Goal: Task Accomplishment & Management: Manage account settings

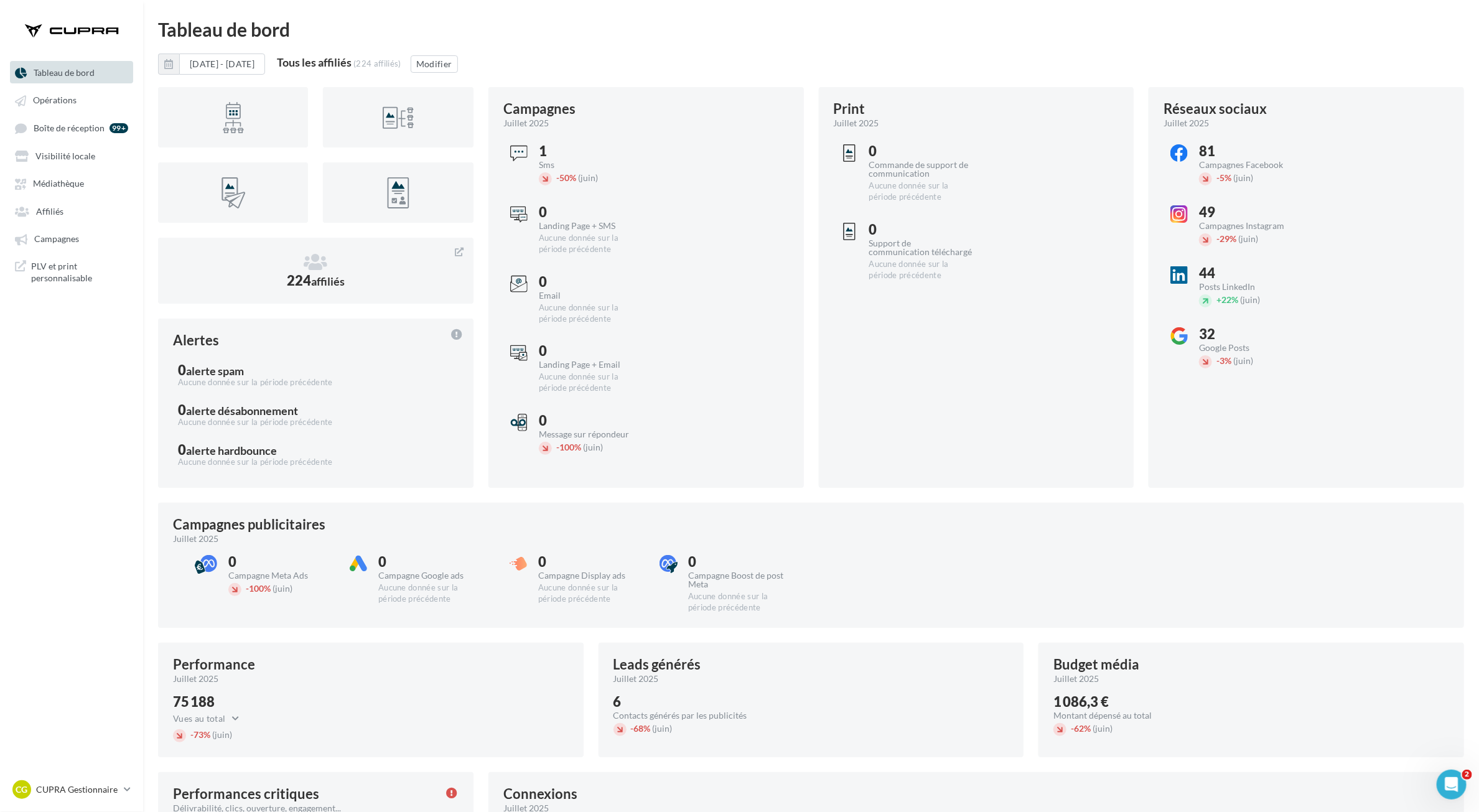
drag, startPoint x: 57, startPoint y: 216, endPoint x: 157, endPoint y: 218, distance: 100.0
click at [57, 216] on span "Affiliés" at bounding box center [50, 211] width 27 height 11
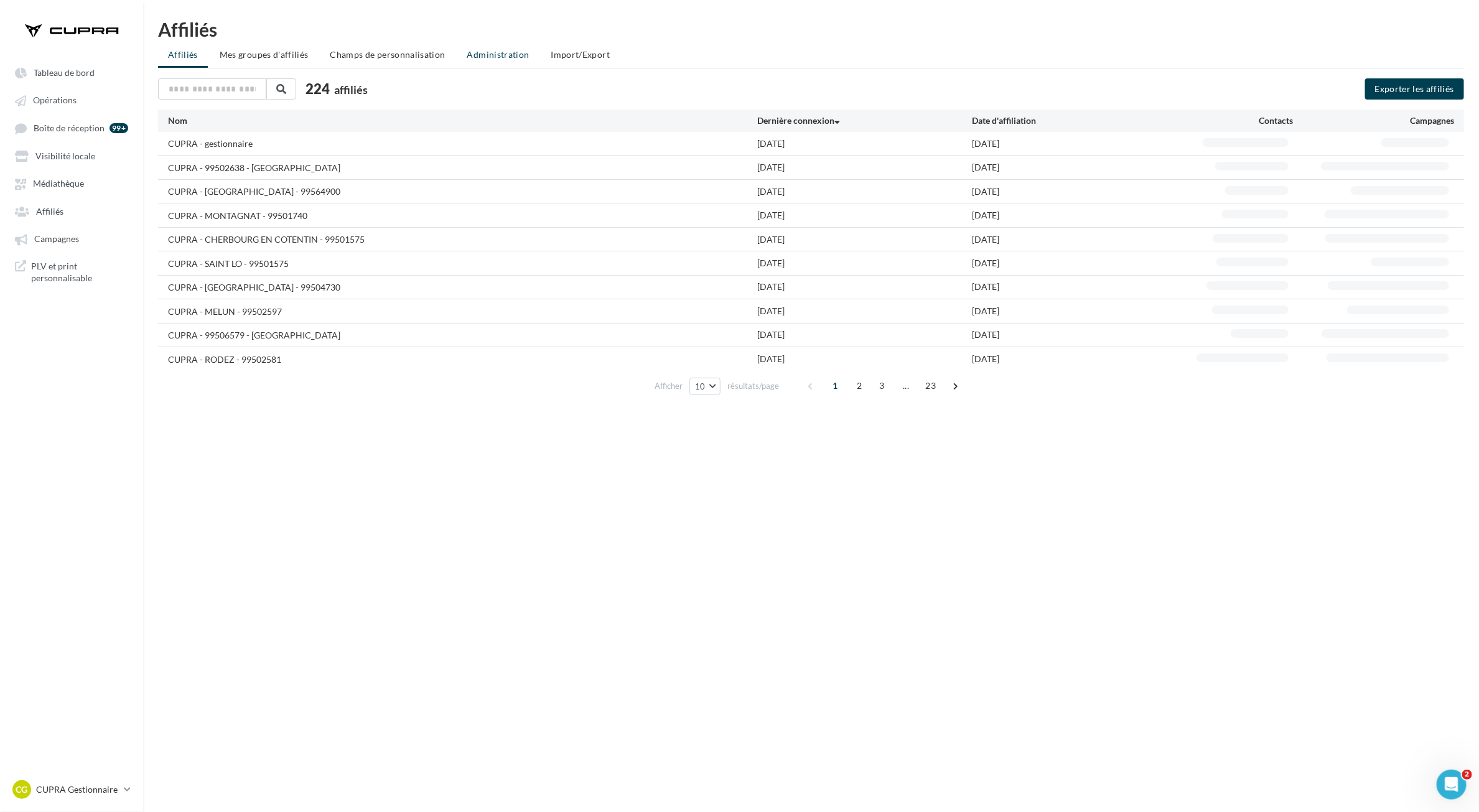
click at [514, 54] on span "Administration" at bounding box center [498, 54] width 63 height 11
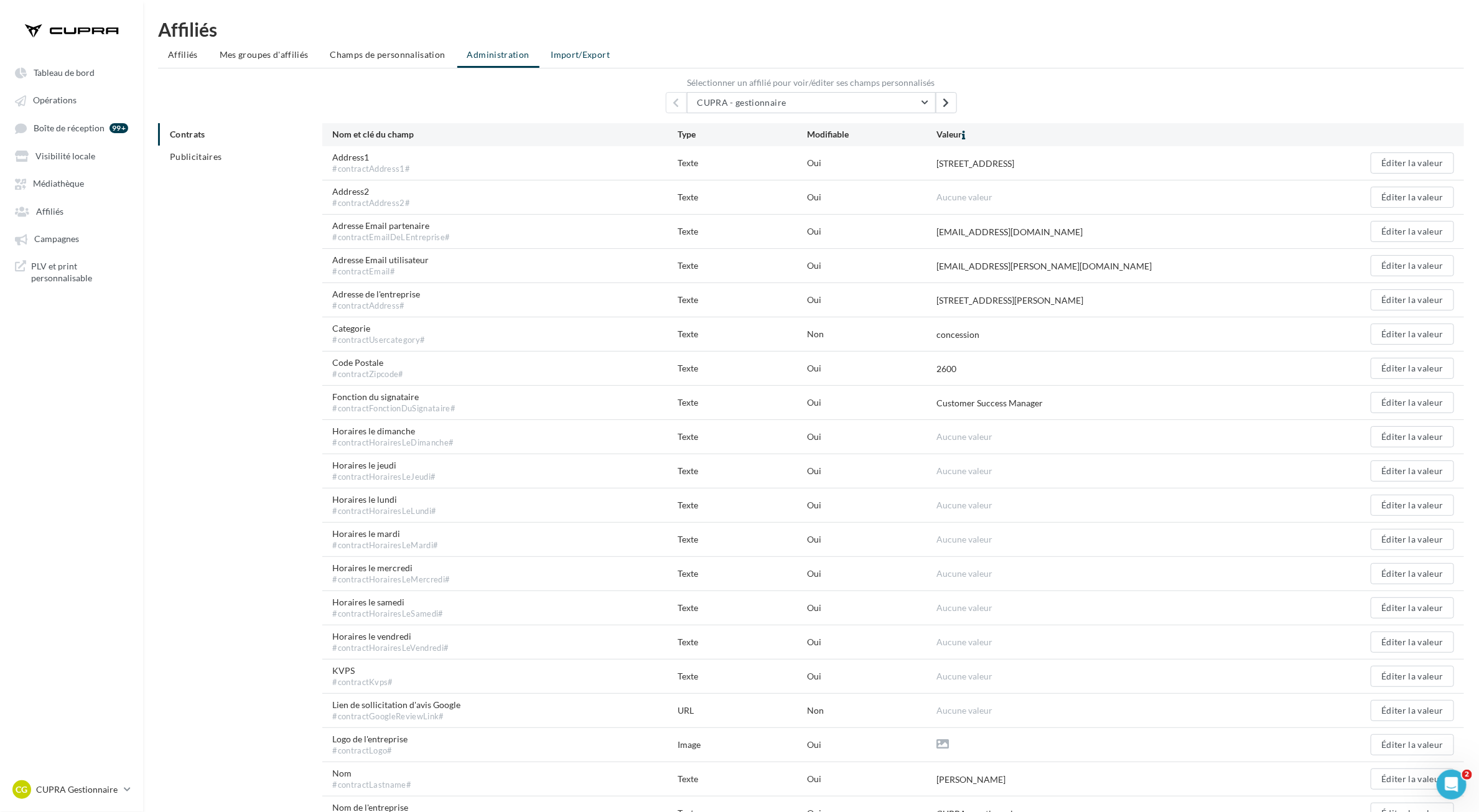
click at [580, 63] on li "Import/Export" at bounding box center [580, 54] width 79 height 22
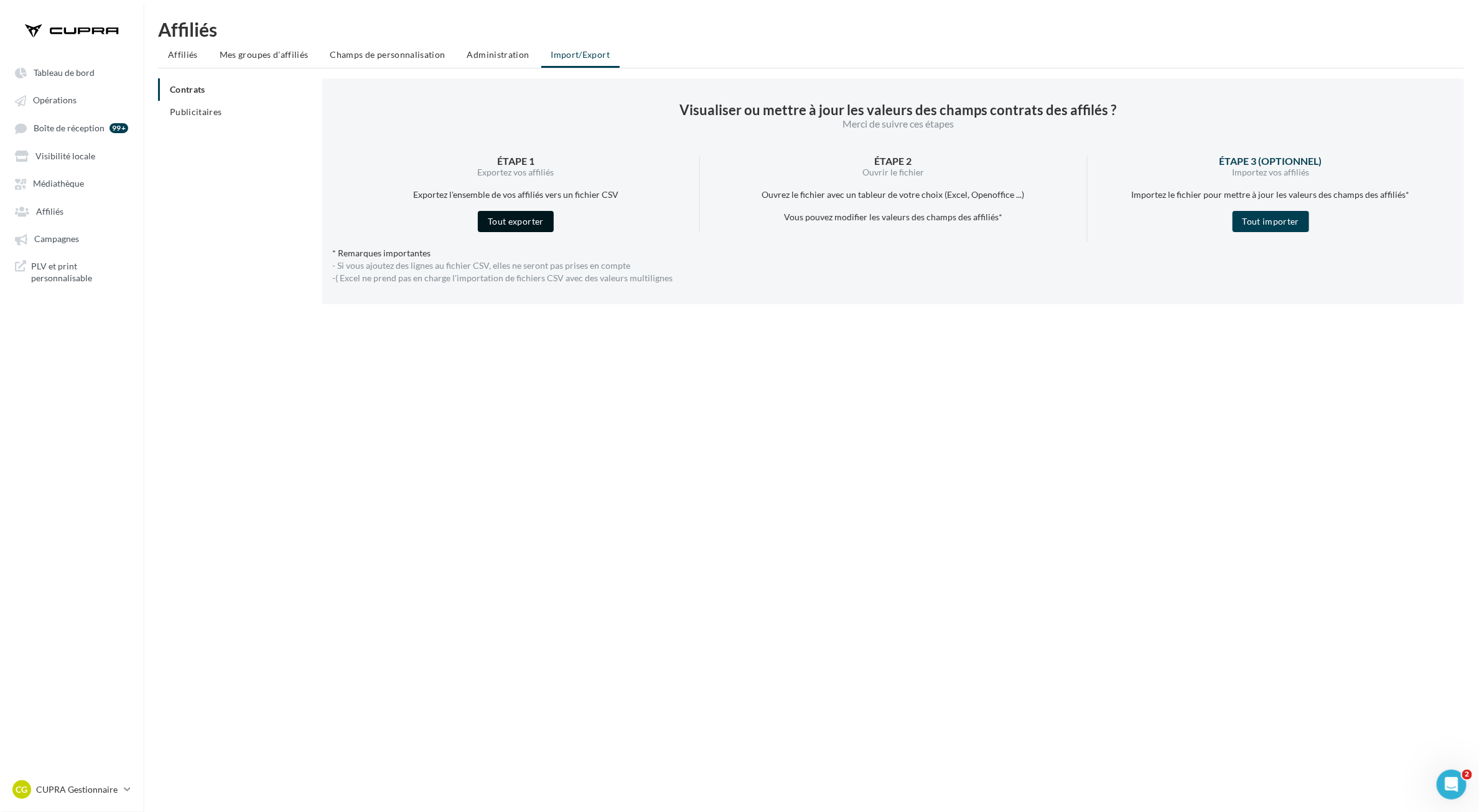
click at [542, 224] on button "Tout exporter" at bounding box center [516, 221] width 76 height 21
click at [1293, 222] on button "Tout importer" at bounding box center [1271, 221] width 77 height 21
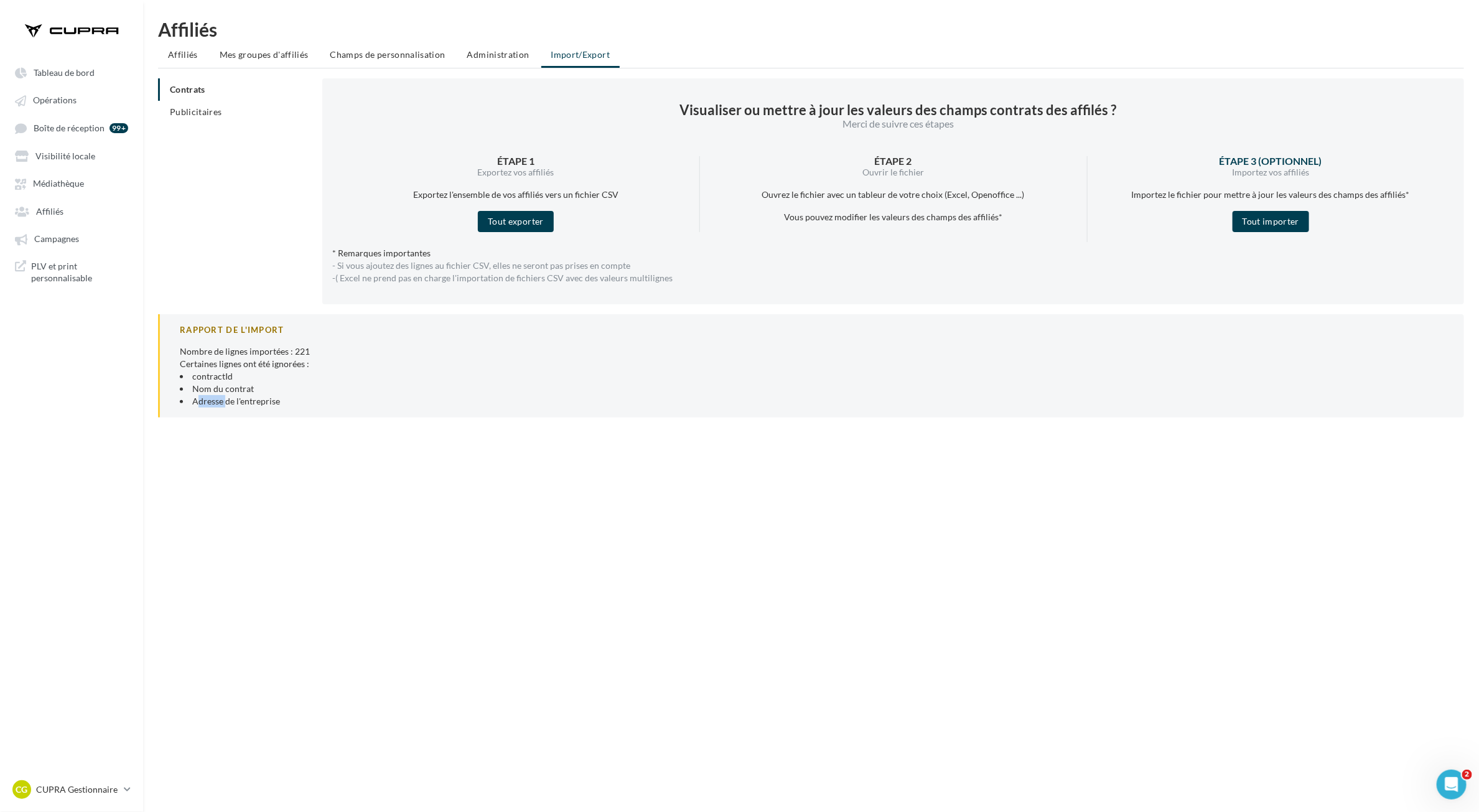
drag, startPoint x: 197, startPoint y: 401, endPoint x: 225, endPoint y: 401, distance: 28.0
click at [210, 401] on li "Adresse de l'entreprise" at bounding box center [812, 401] width 1265 height 13
click at [285, 399] on li "Adresse de l'entreprise" at bounding box center [812, 401] width 1265 height 13
click at [487, 55] on span "Administration" at bounding box center [498, 54] width 63 height 11
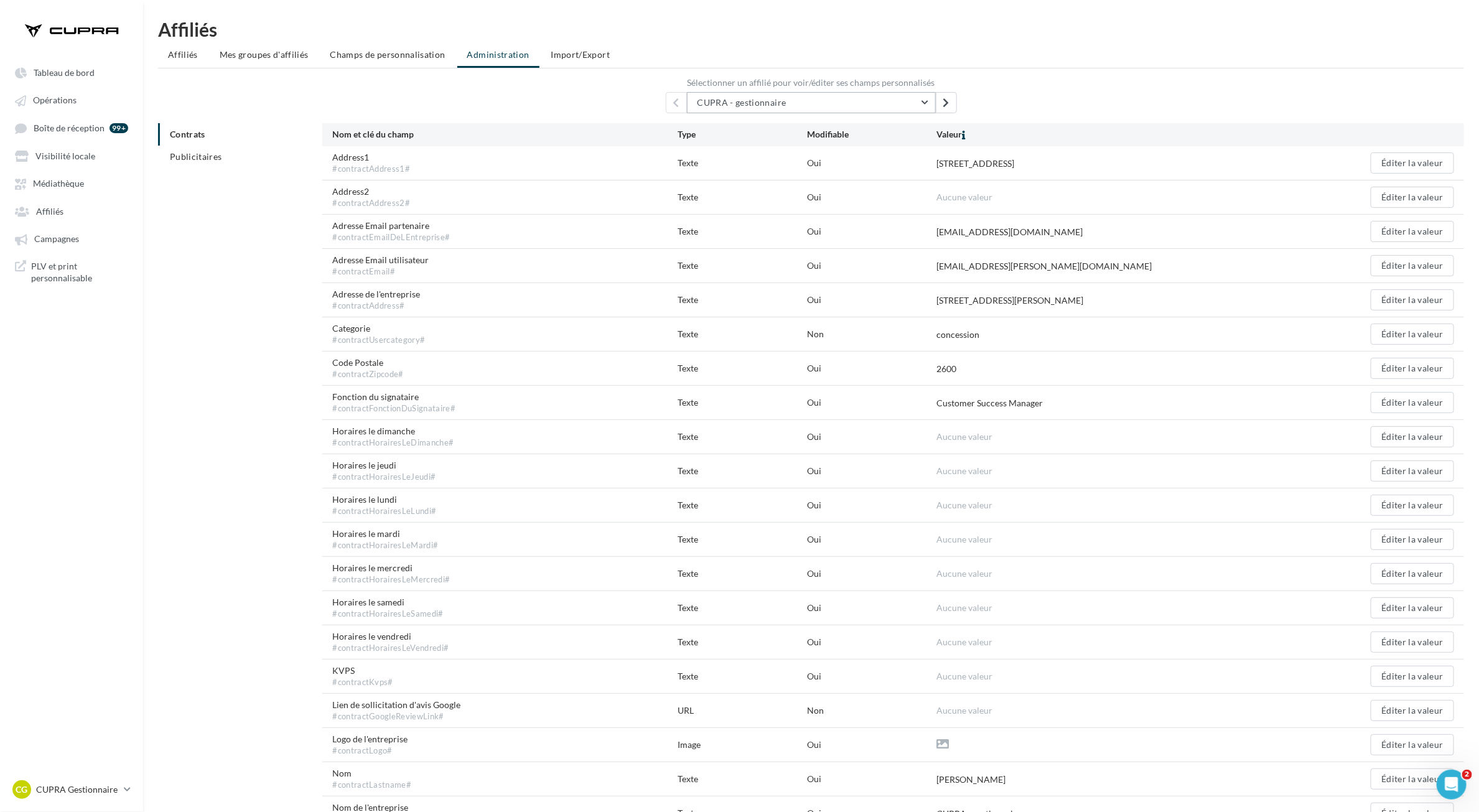
click at [763, 97] on span "CUPRA - gestionnaire" at bounding box center [742, 102] width 89 height 11
click at [1067, 98] on div "* CUPRA - gestionnaire CUPRA - 99562840 - CHARTRES CUPRA - CANNES - 99507060 CU…" at bounding box center [811, 102] width 1306 height 21
click at [762, 107] on button "CUPRA - gestionnaire" at bounding box center [811, 102] width 249 height 21
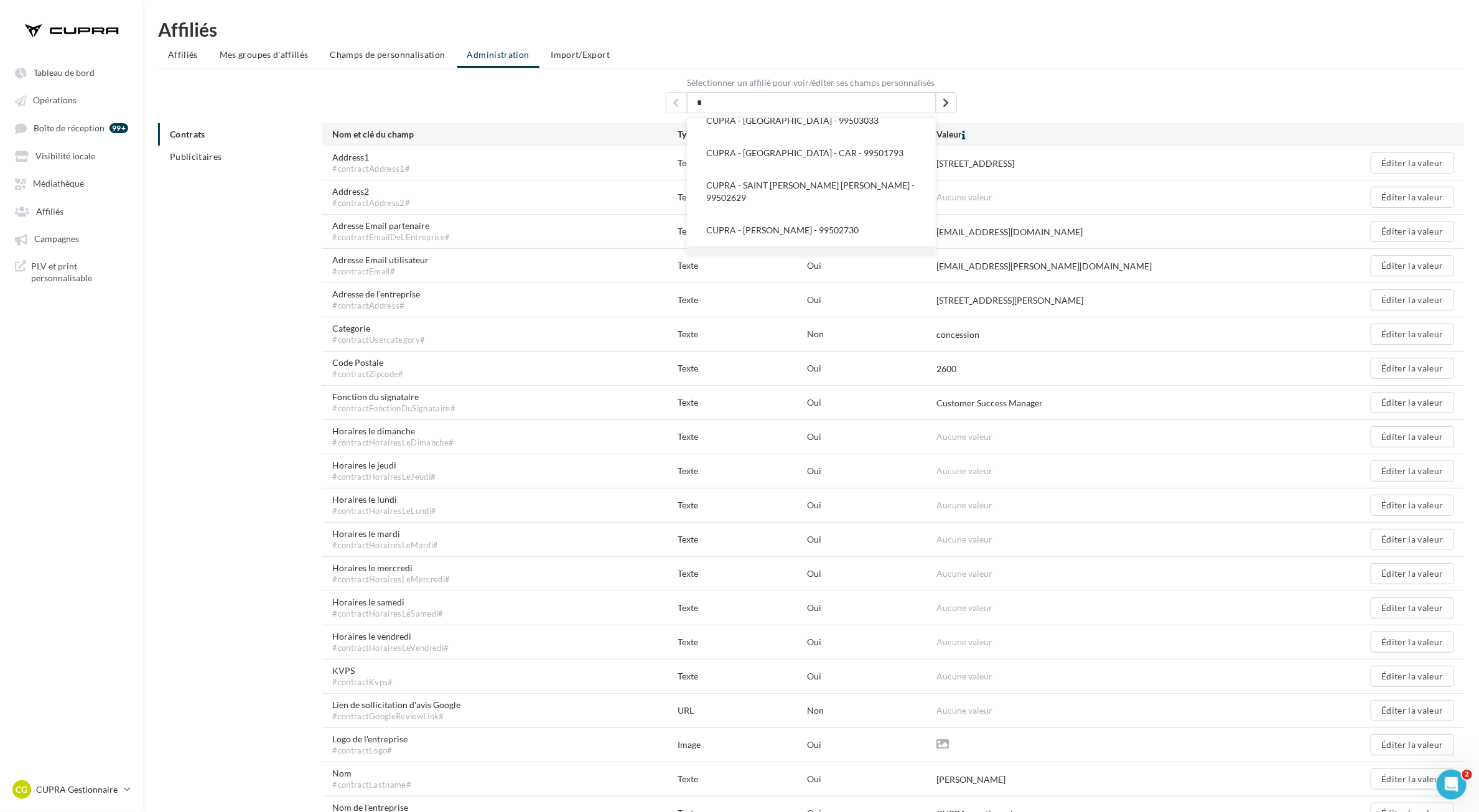
click at [888, 246] on button "CUPRA - CHARLEVILLE-MÉZIÈRES - [GEOGRAPHIC_DATA] - 99506080" at bounding box center [811, 268] width 249 height 45
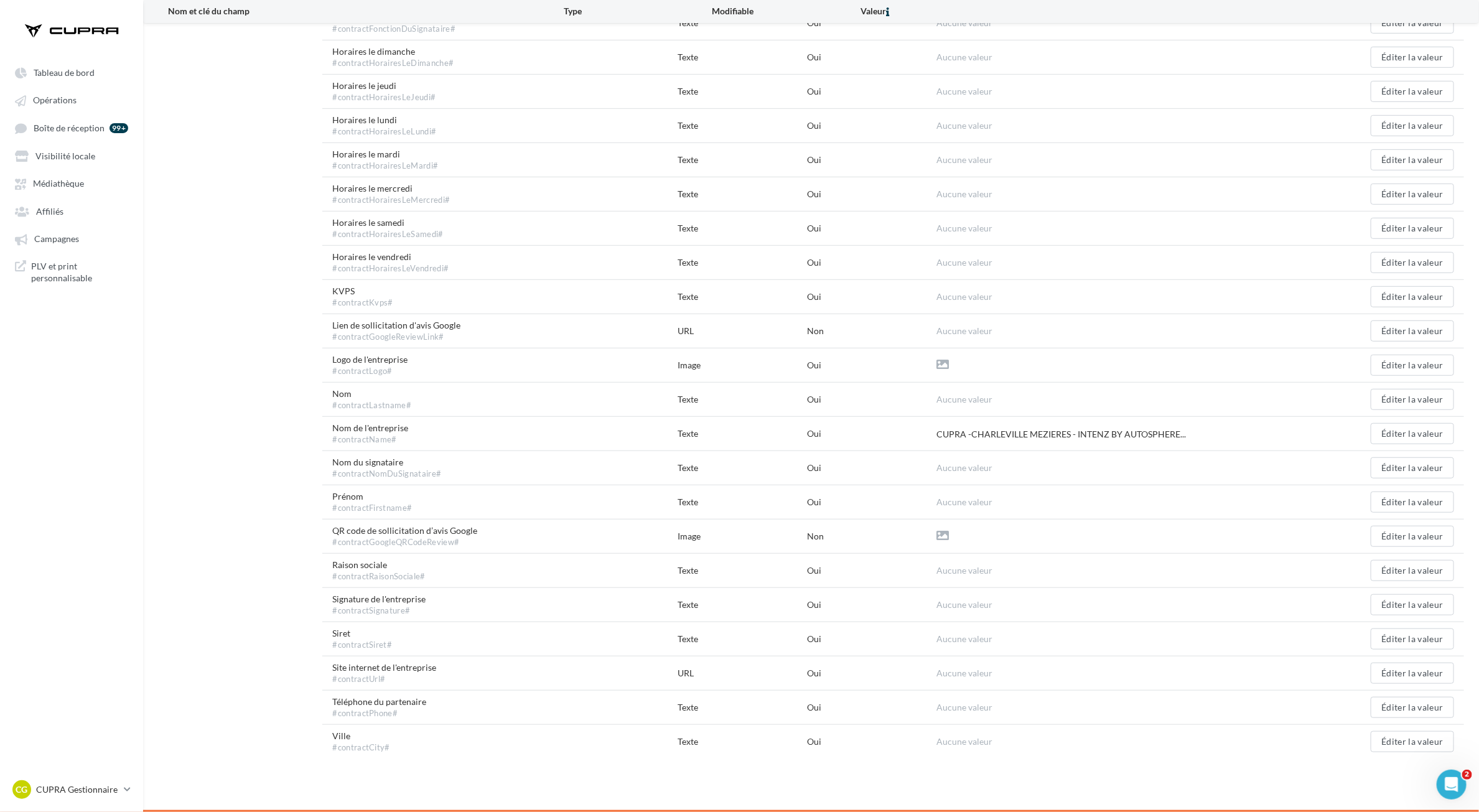
scroll to position [0, 0]
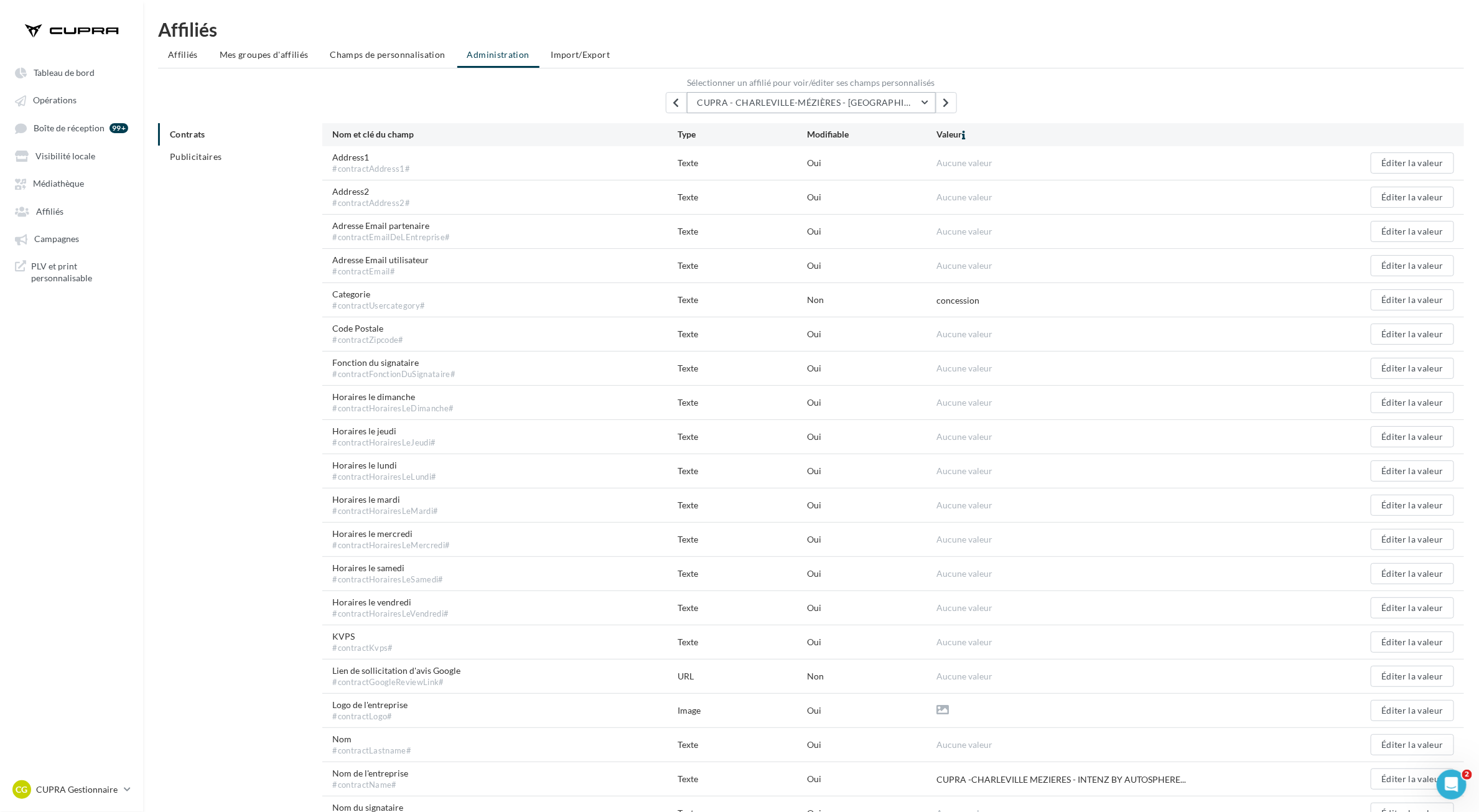
click at [916, 100] on span "CUPRA - CHARLEVILLE-MÉZIÈRES - [GEOGRAPHIC_DATA] - 99506080" at bounding box center [844, 102] width 293 height 11
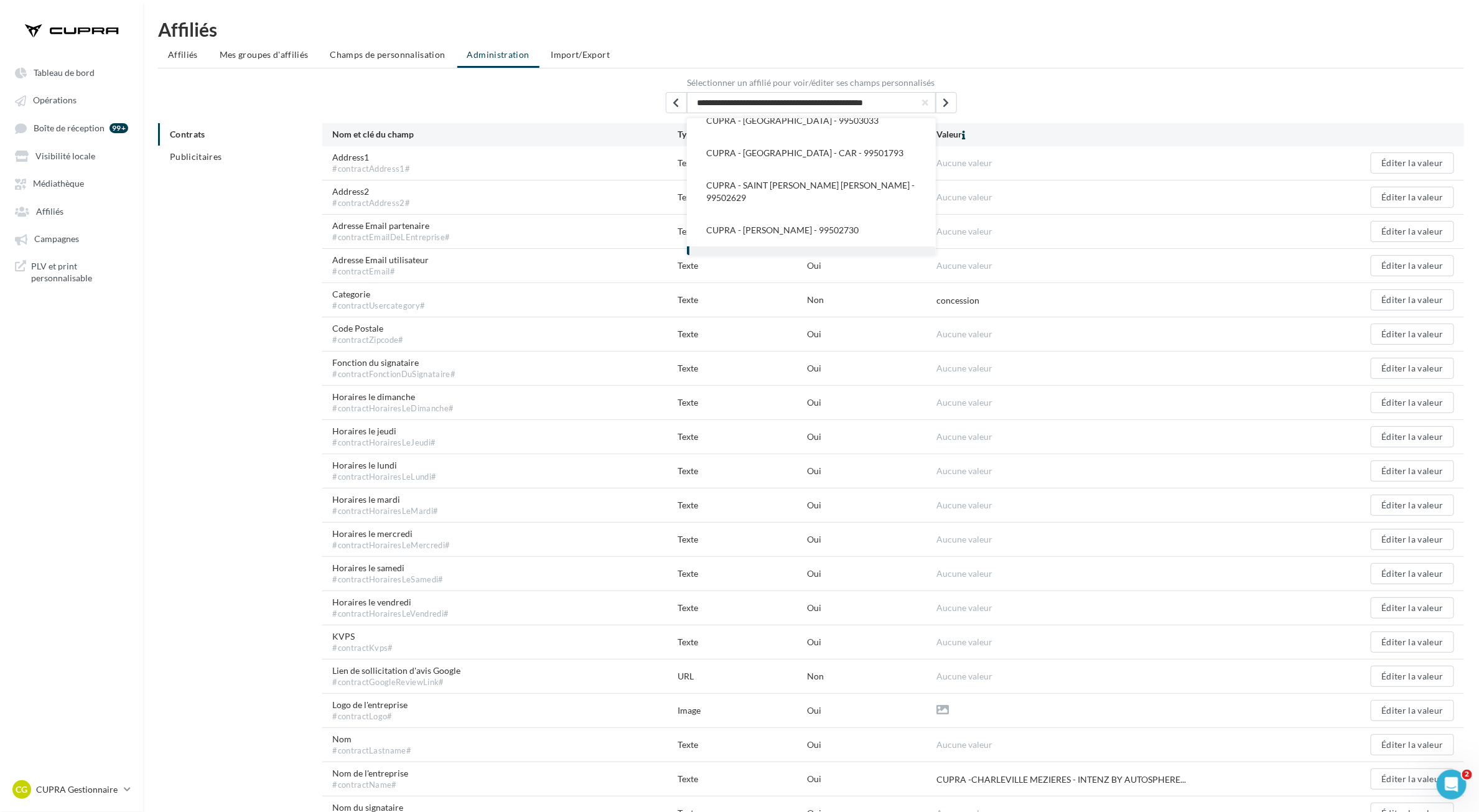
scroll to position [0, 19]
click at [842, 214] on button "CUPRA - [PERSON_NAME] - 99502730" at bounding box center [811, 230] width 249 height 32
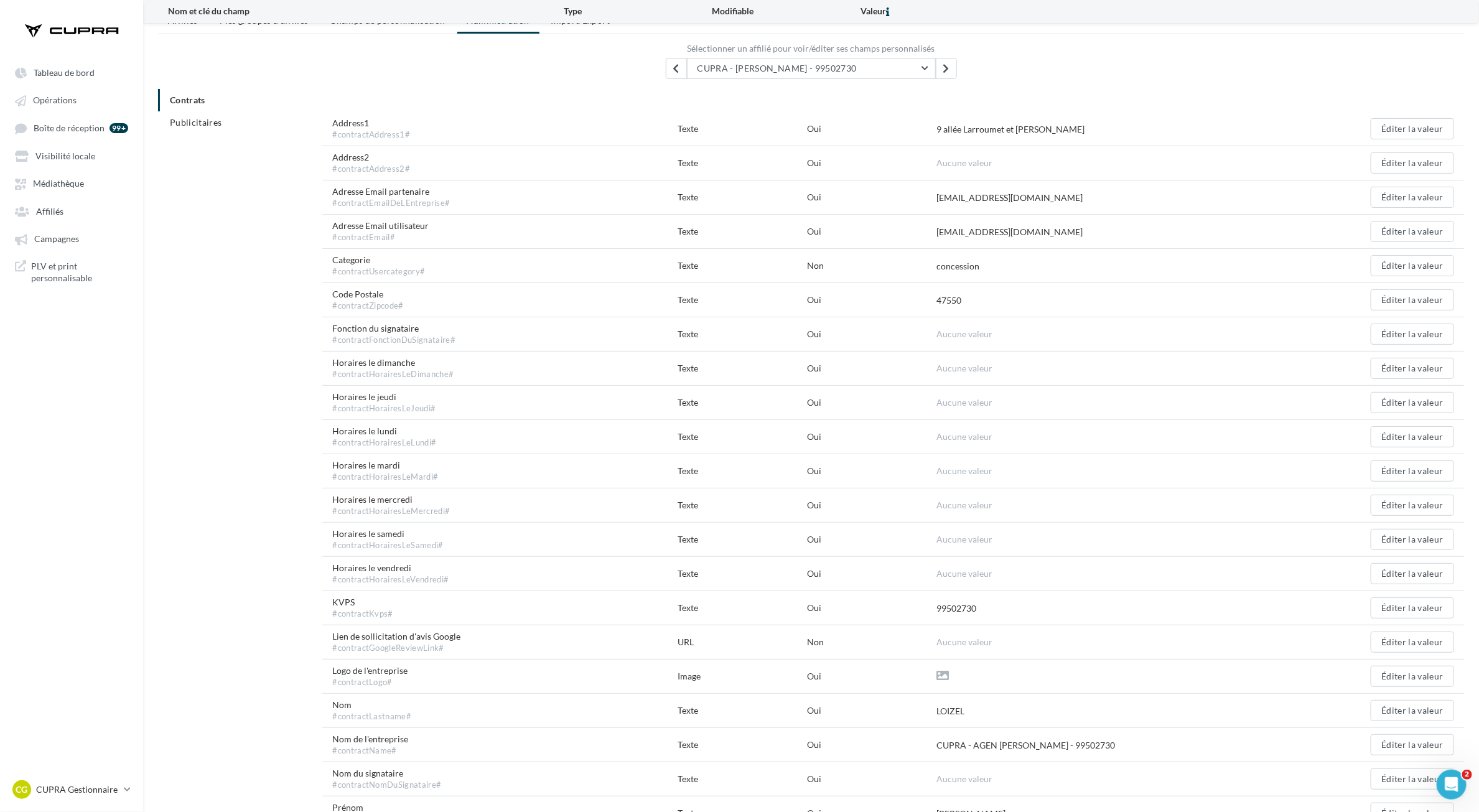
scroll to position [0, 0]
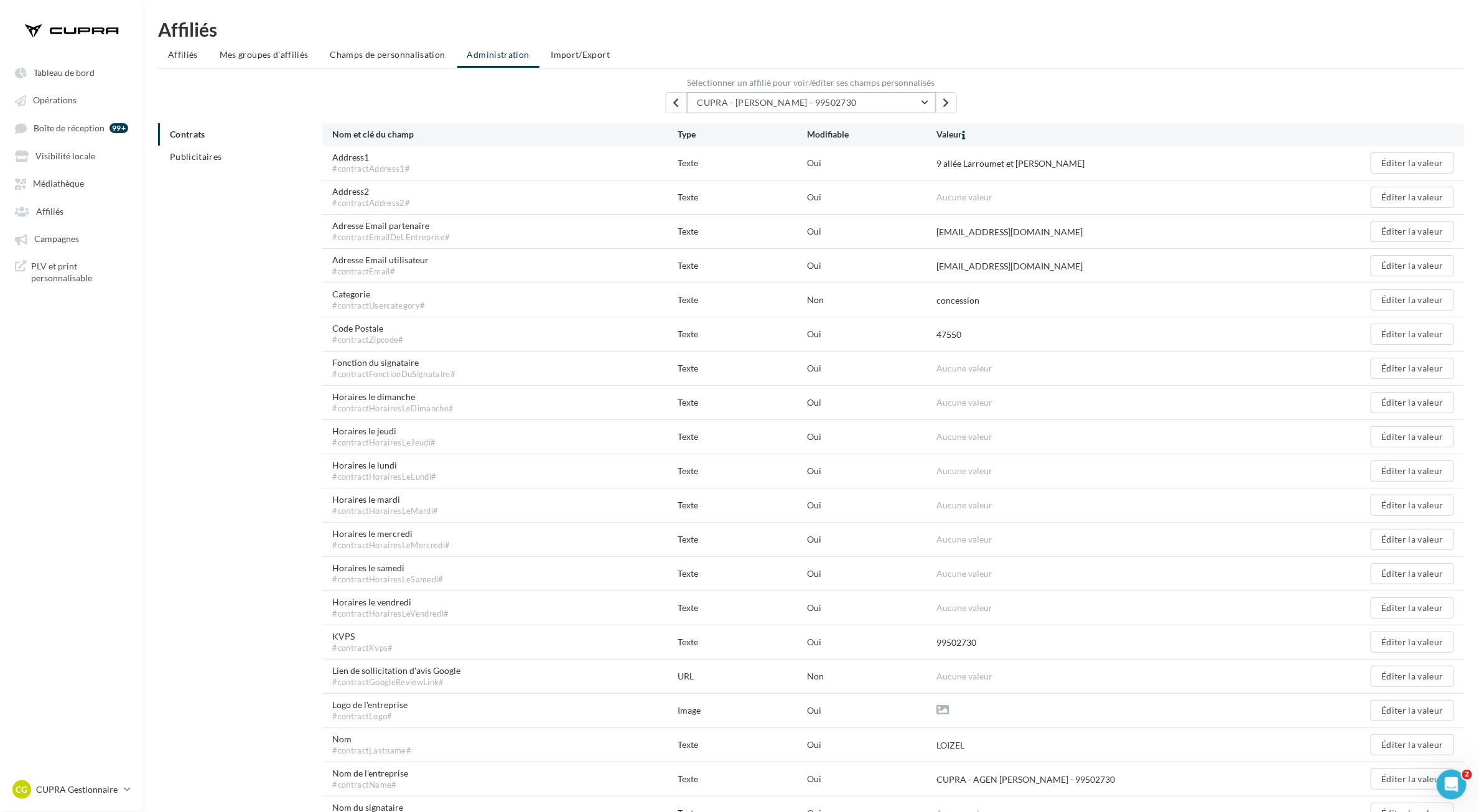
click at [901, 106] on button "CUPRA - [PERSON_NAME] - 99502730" at bounding box center [811, 102] width 249 height 21
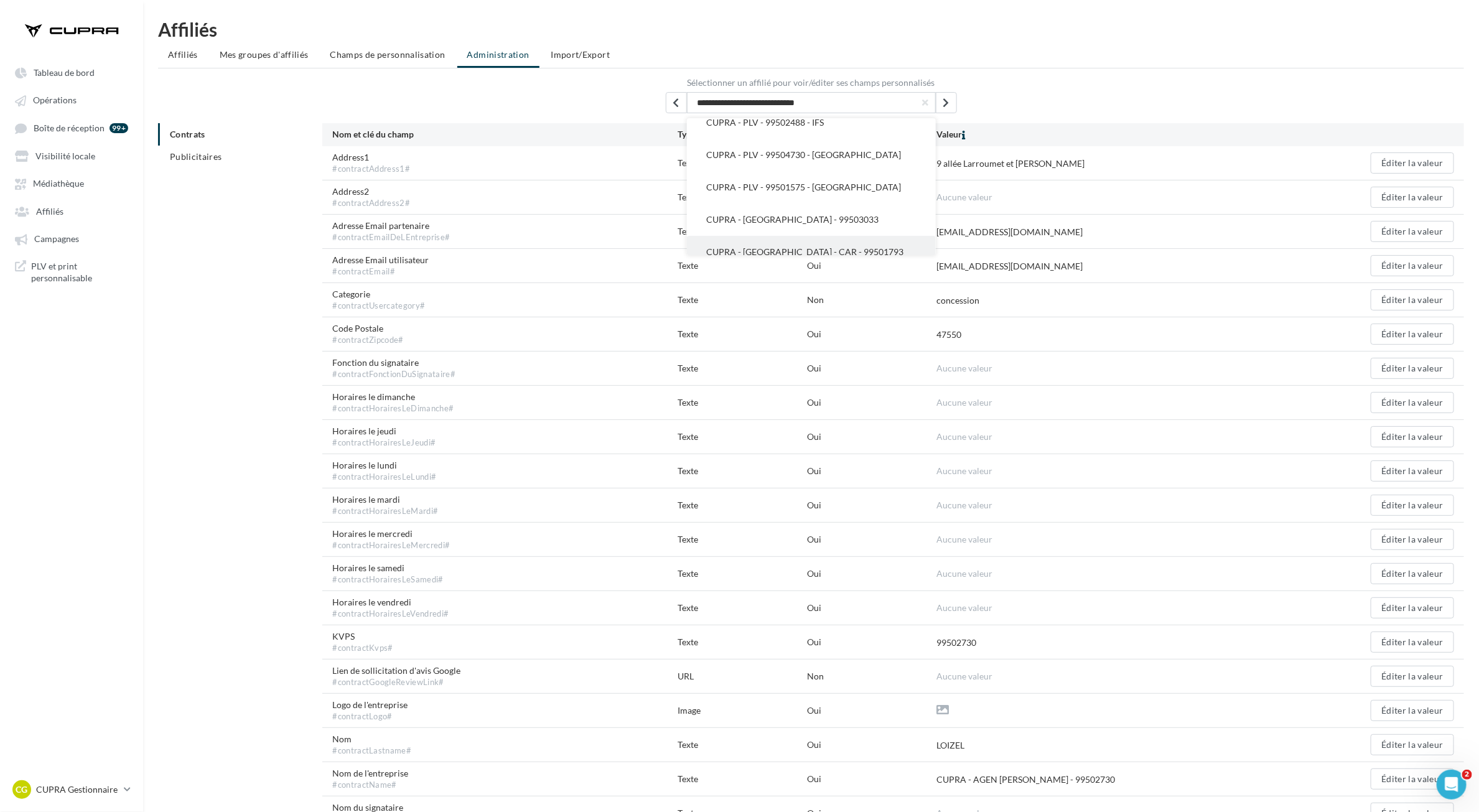
click at [829, 246] on span "CUPRA - [GEOGRAPHIC_DATA] - CAR - 99501793" at bounding box center [805, 251] width 197 height 11
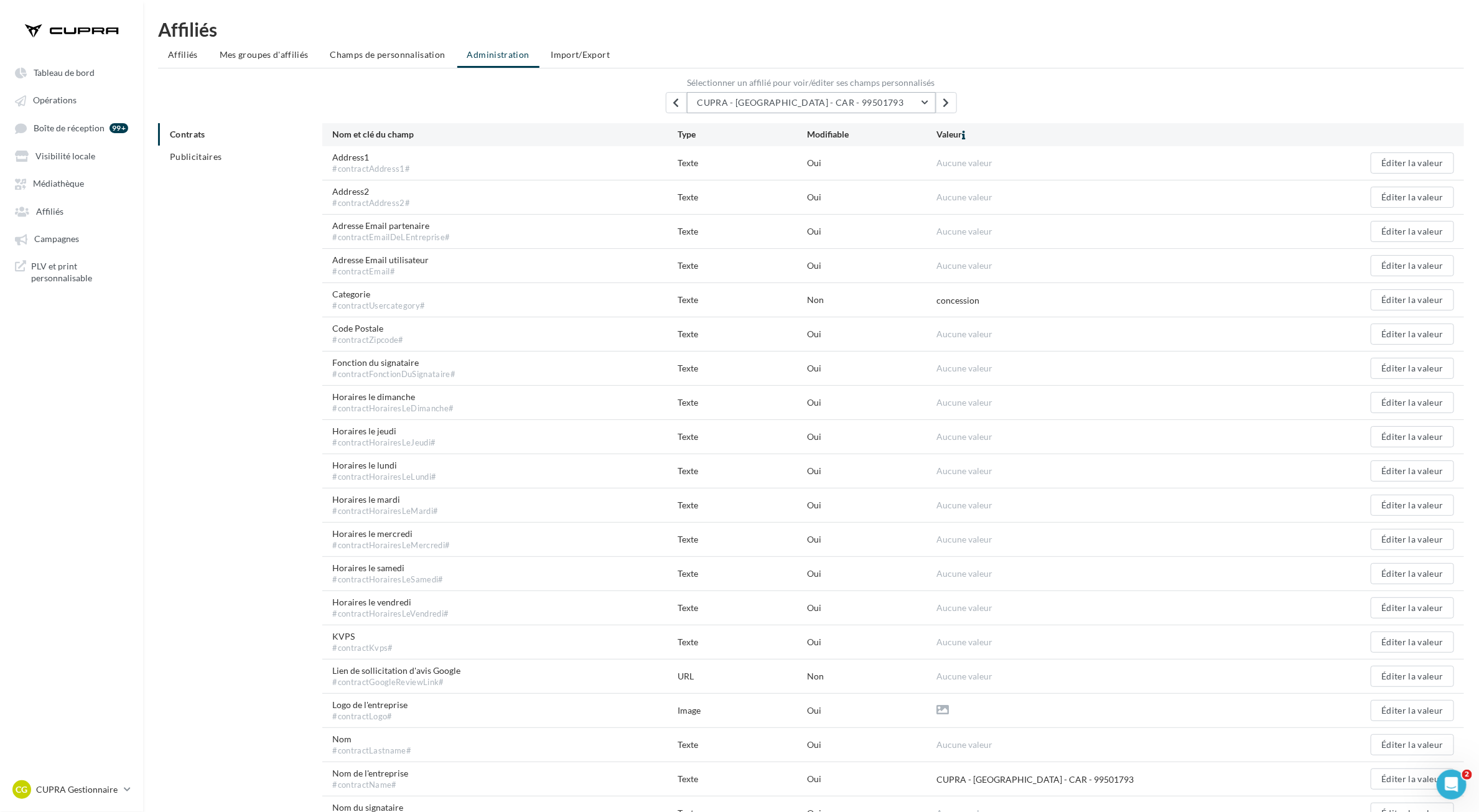
click at [898, 107] on button "CUPRA - [GEOGRAPHIC_DATA] - CAR - 99501793" at bounding box center [811, 102] width 249 height 21
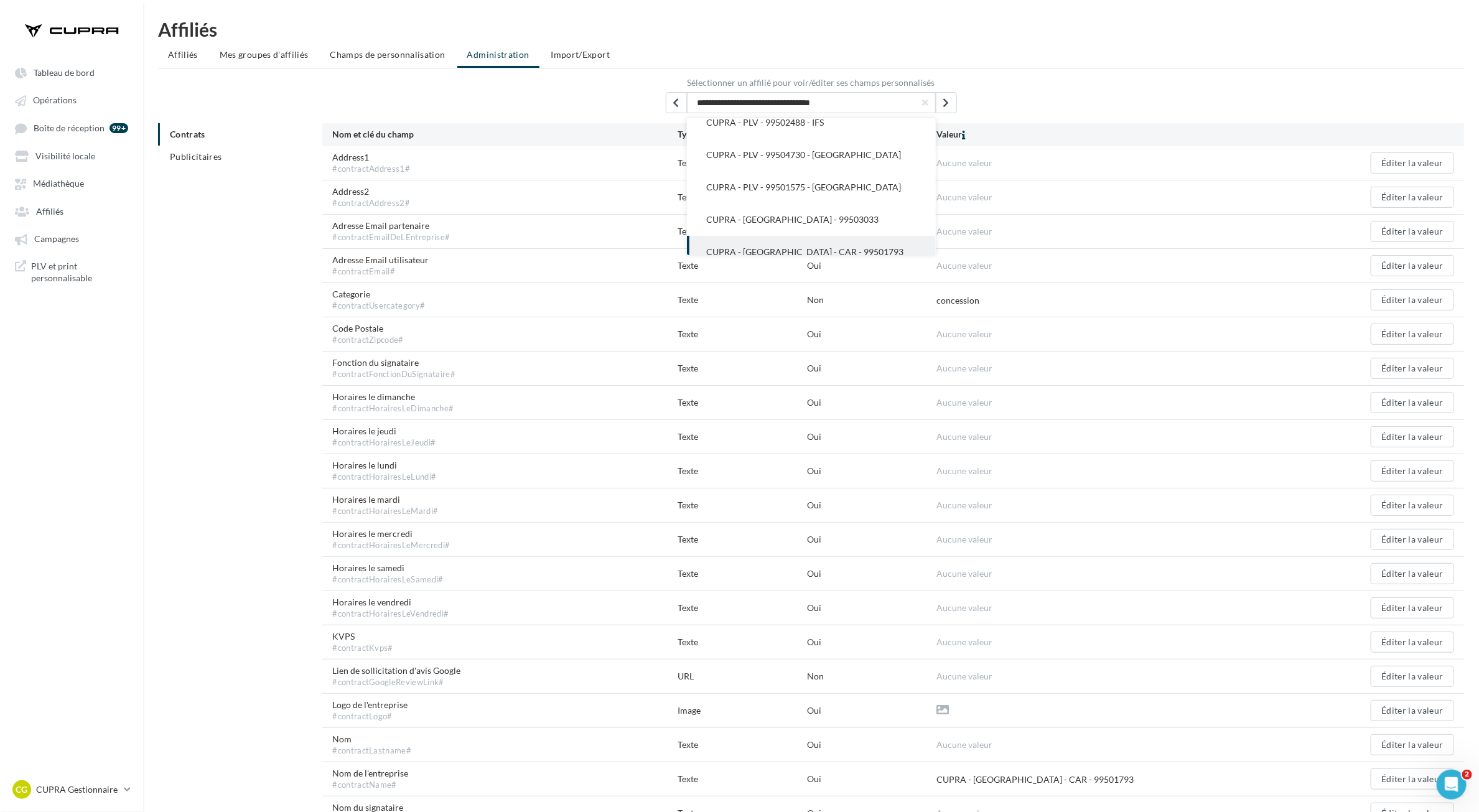
scroll to position [7020, 0]
click at [866, 236] on button "CUPRA - PLV - 99501575 - [GEOGRAPHIC_DATA]" at bounding box center [811, 252] width 249 height 32
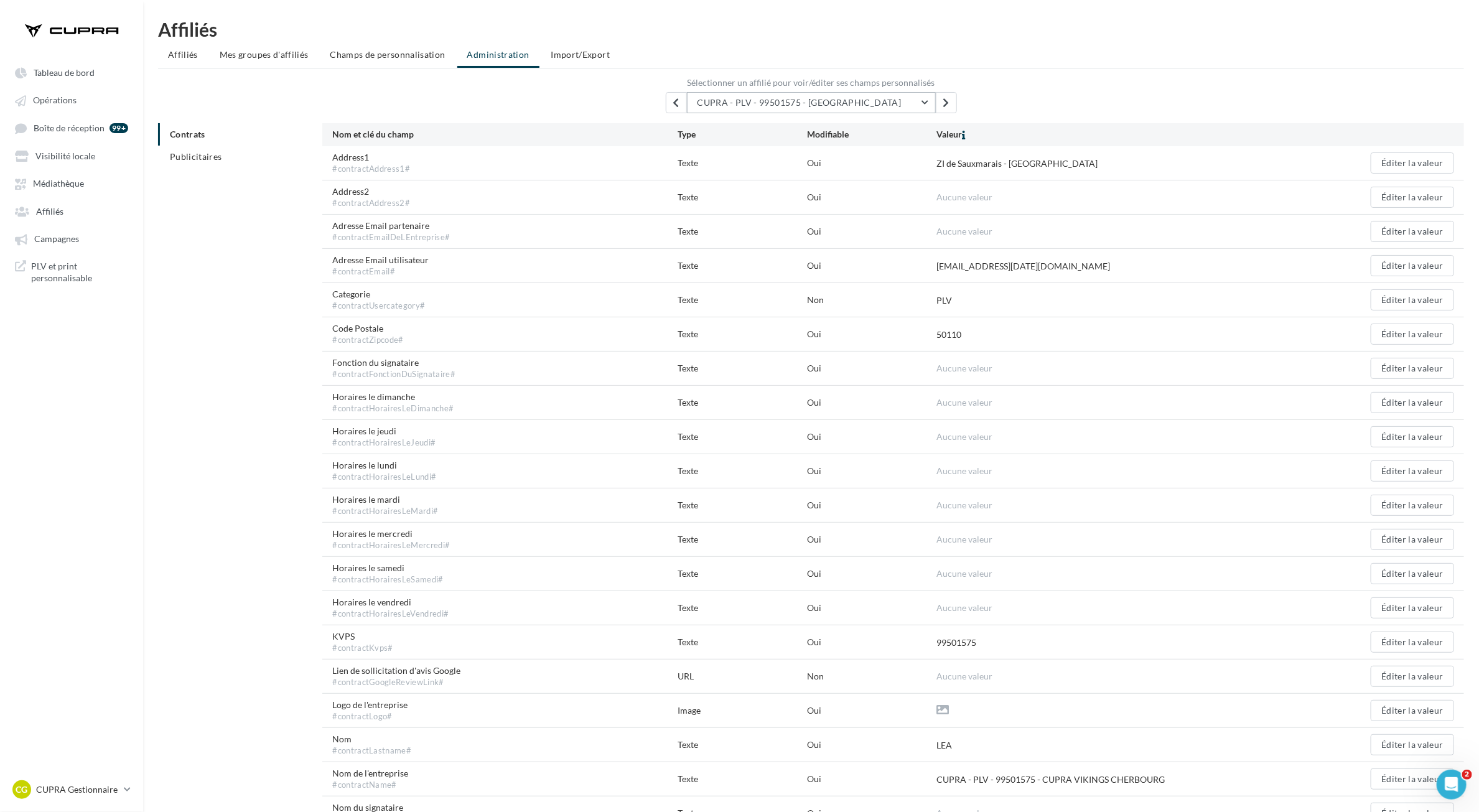
click at [886, 101] on span "CUPRA - PLV - 99501575 - [GEOGRAPHIC_DATA]" at bounding box center [800, 102] width 204 height 11
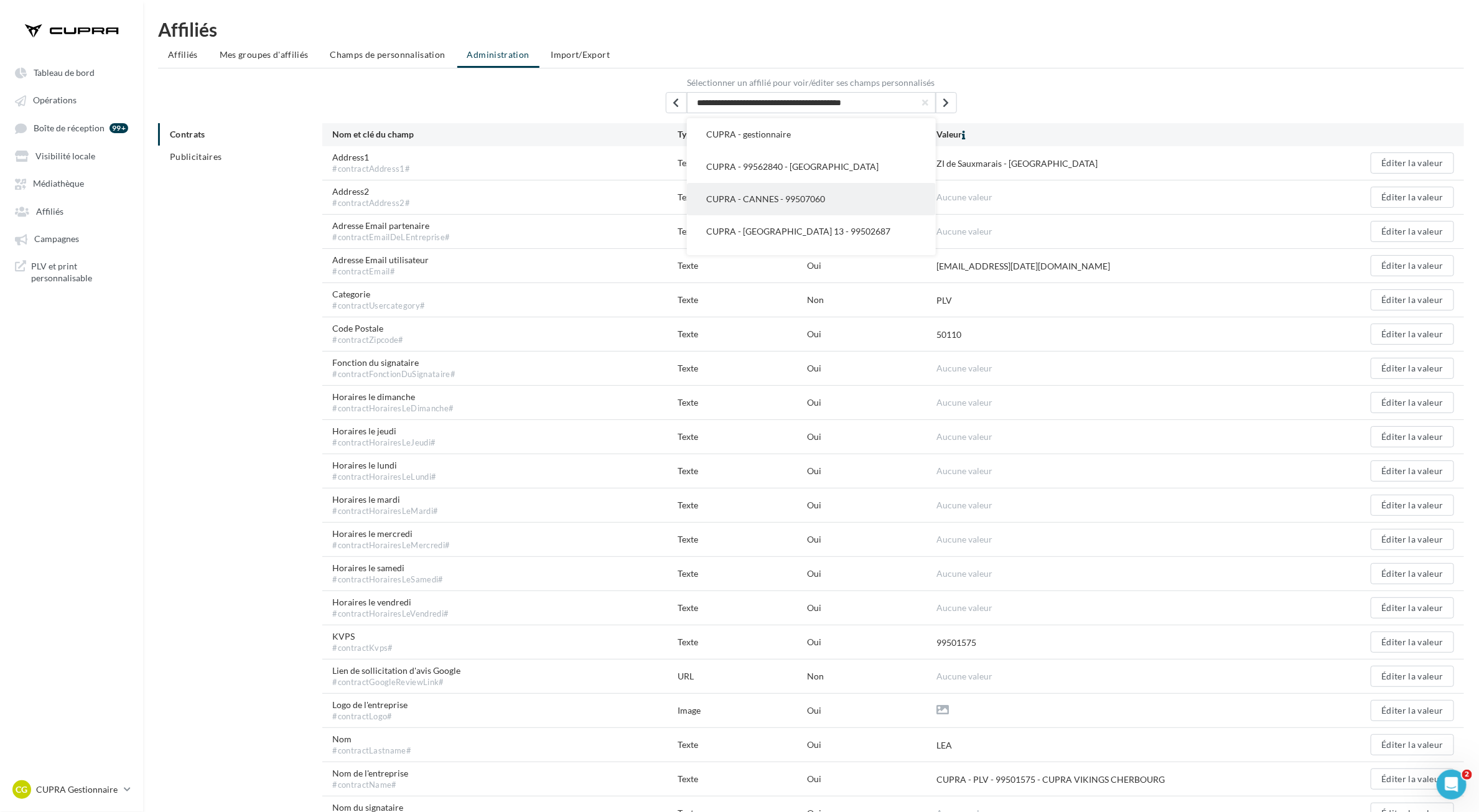
click at [844, 207] on button "CUPRA - CANNES - 99507060" at bounding box center [811, 199] width 249 height 32
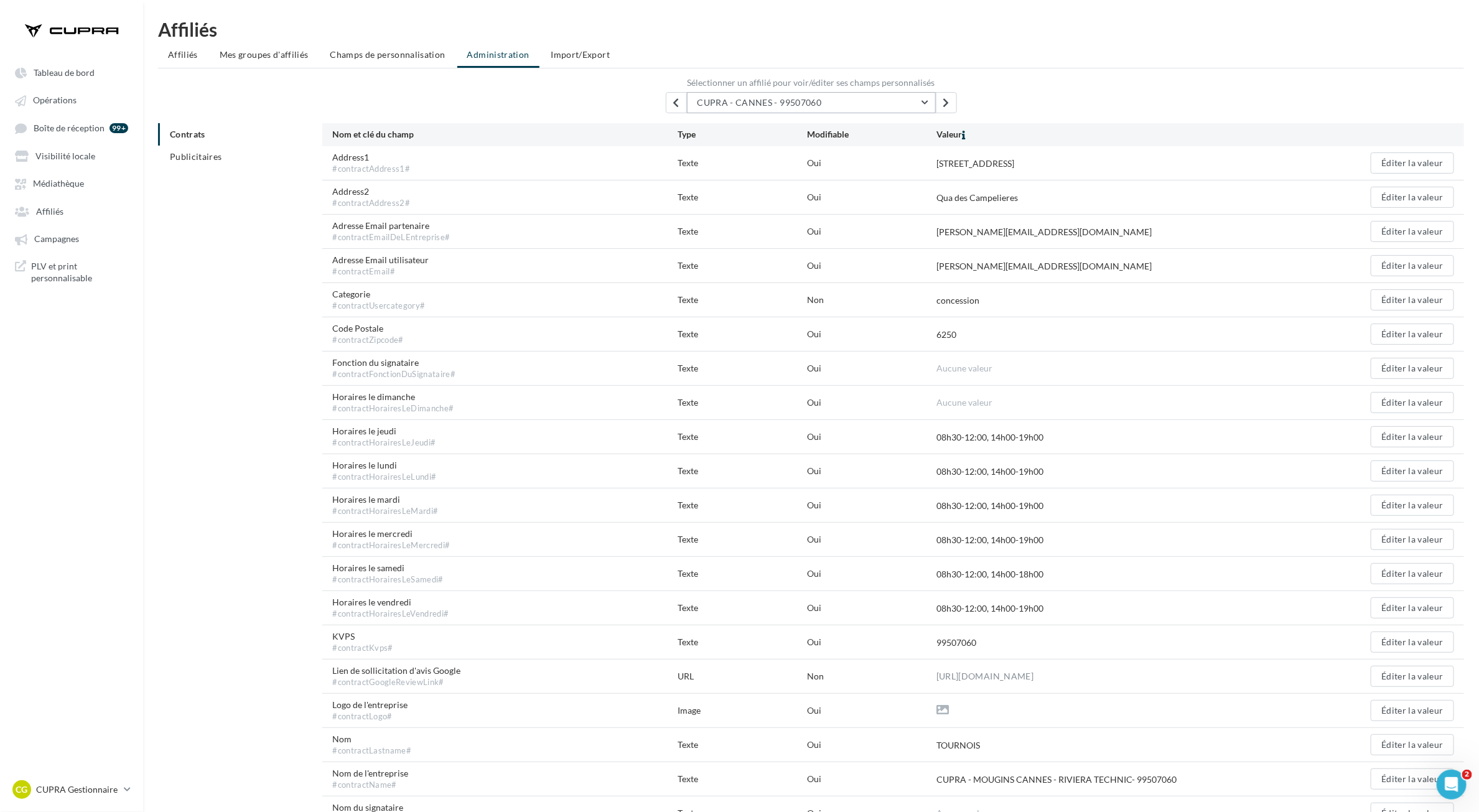
click at [872, 96] on button "CUPRA - CANNES - 99507060" at bounding box center [811, 102] width 249 height 21
click at [879, 274] on button "CUPRA - [GEOGRAPHIC_DATA][PERSON_NAME] - 99502628" at bounding box center [811, 296] width 249 height 45
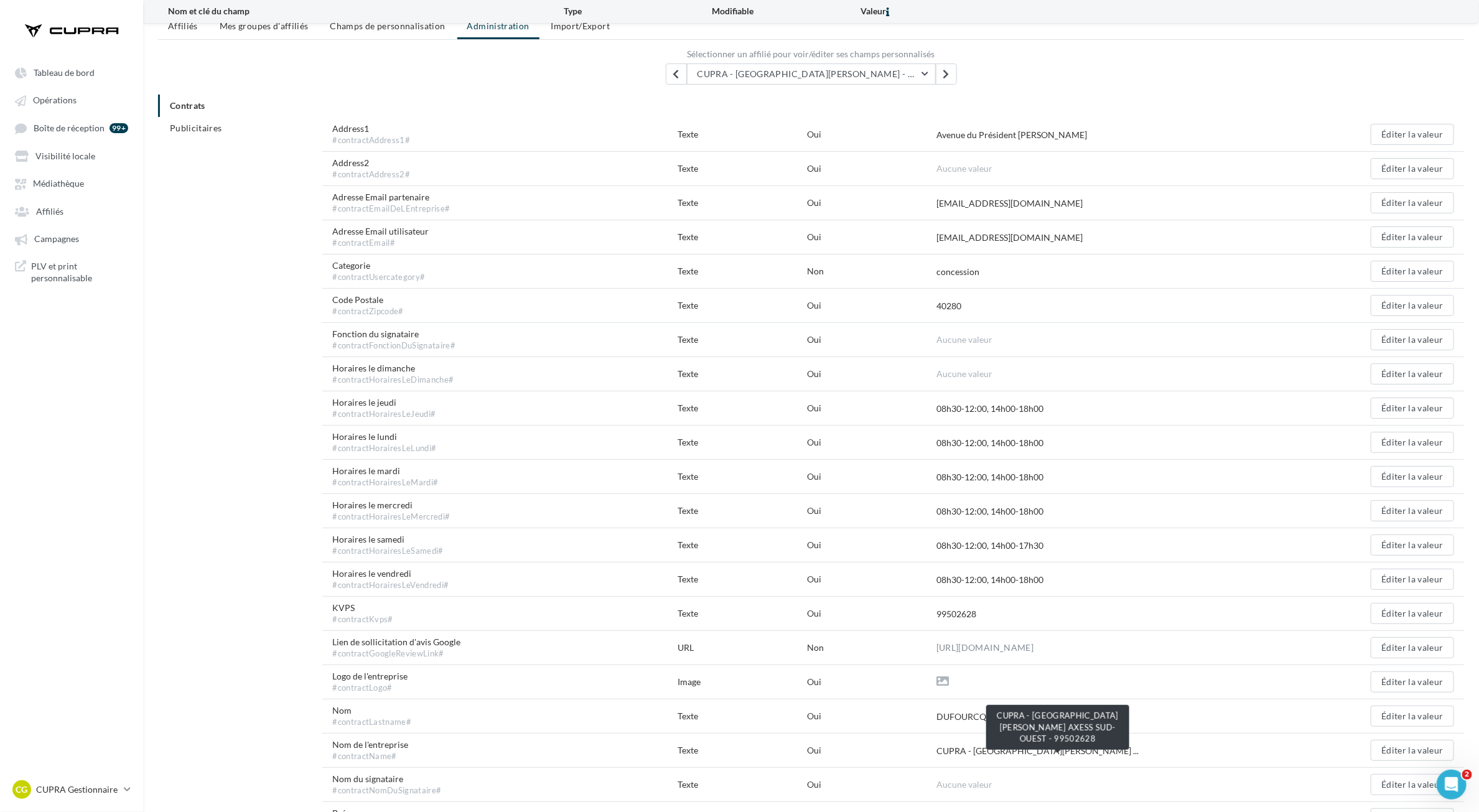
scroll to position [0, 0]
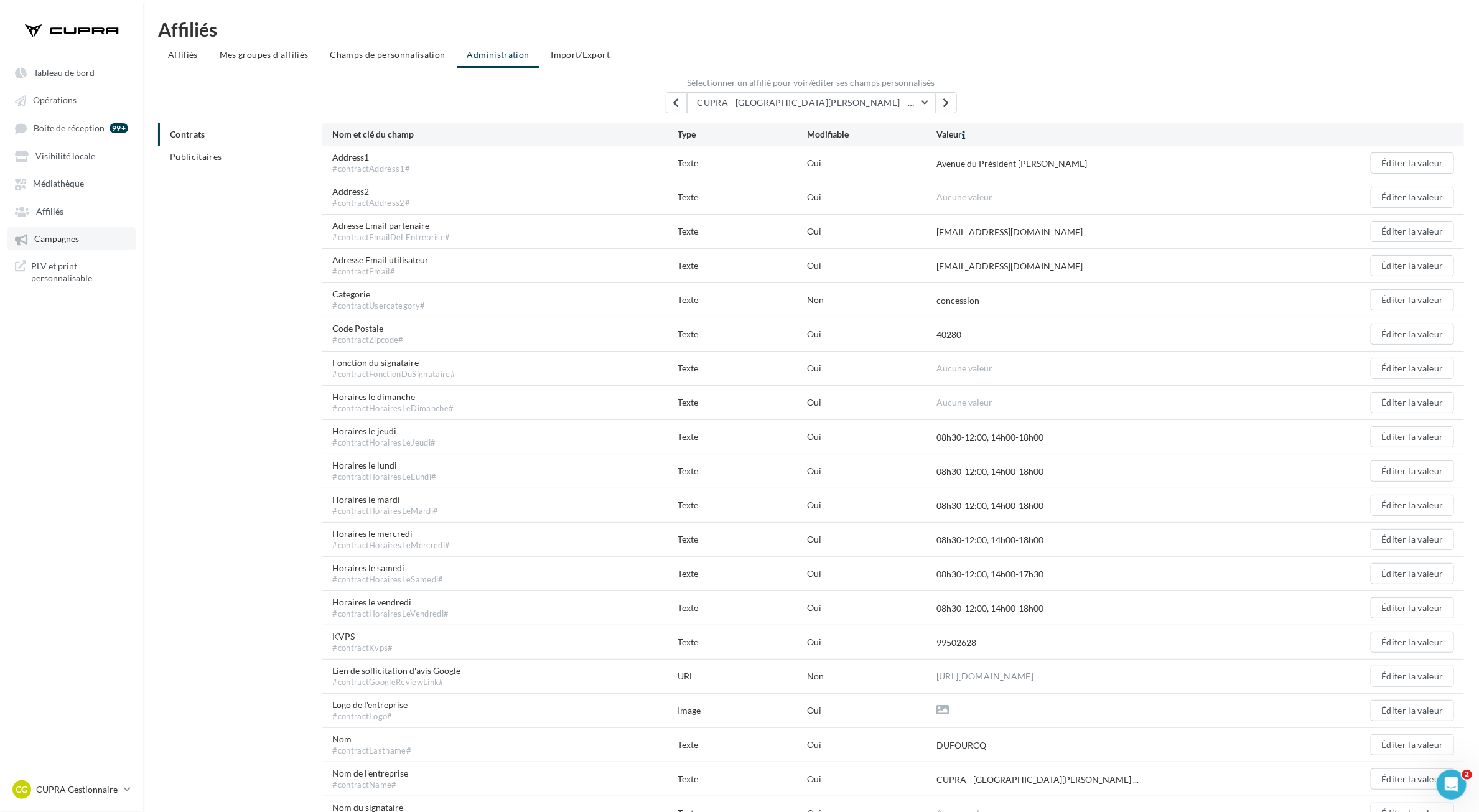
click at [63, 237] on span "Campagnes" at bounding box center [56, 239] width 45 height 11
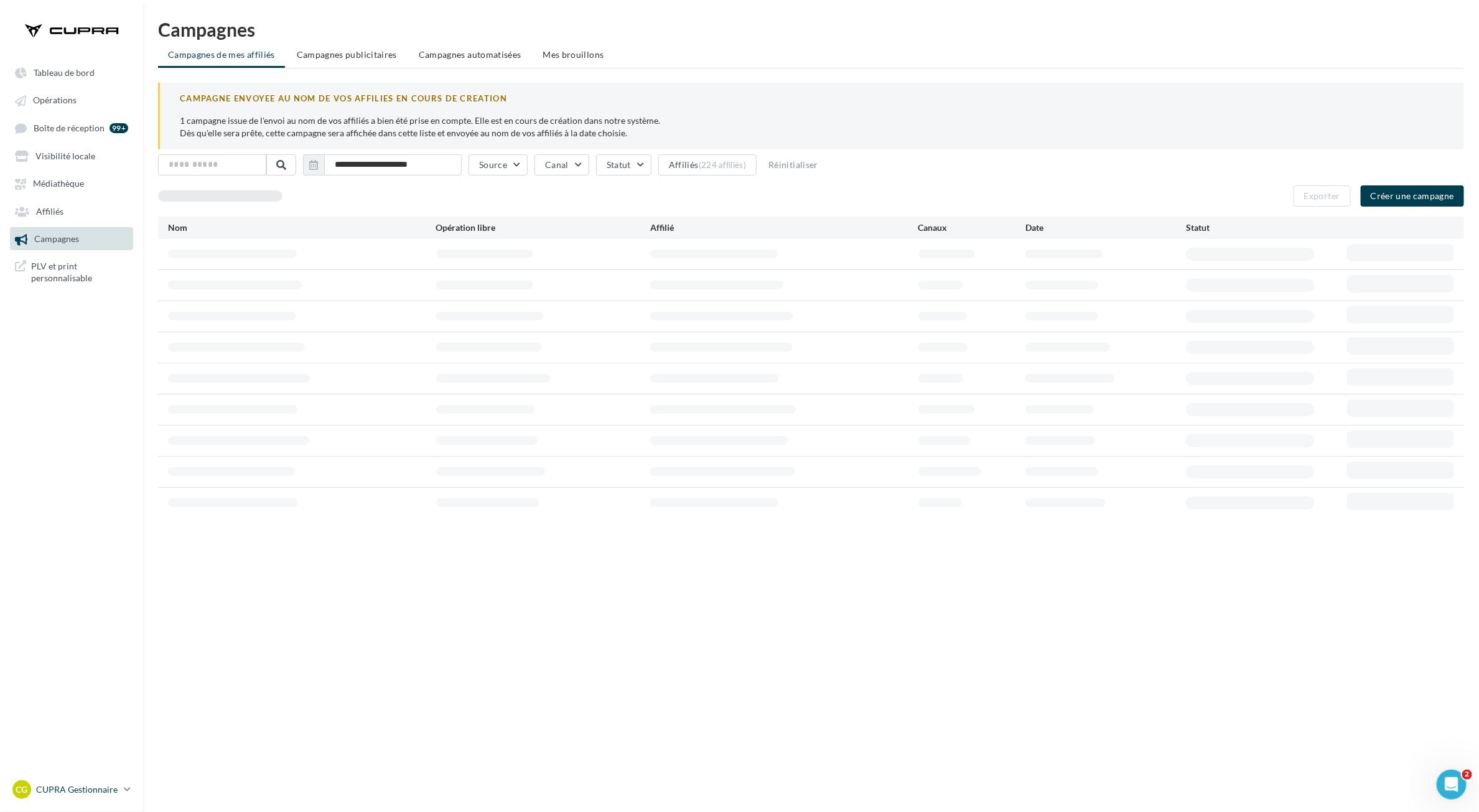
click at [87, 790] on p "CUPRA Gestionnaire" at bounding box center [78, 789] width 83 height 13
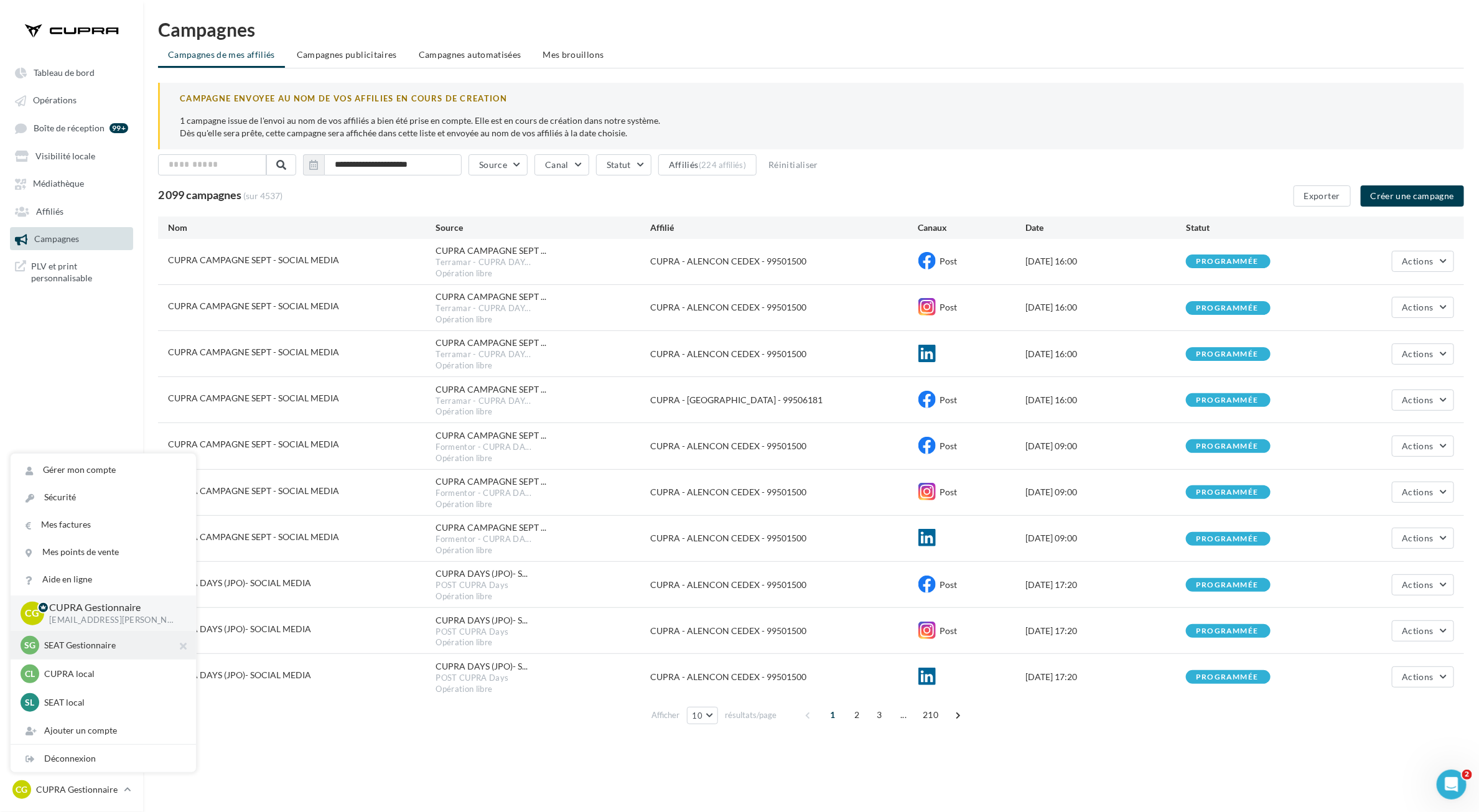
click at [79, 652] on div "SG SEAT Gestionnaire [EMAIL_ADDRESS][PERSON_NAME][DOMAIN_NAME]_SEAT" at bounding box center [103, 645] width 166 height 19
